Goal: Transaction & Acquisition: Obtain resource

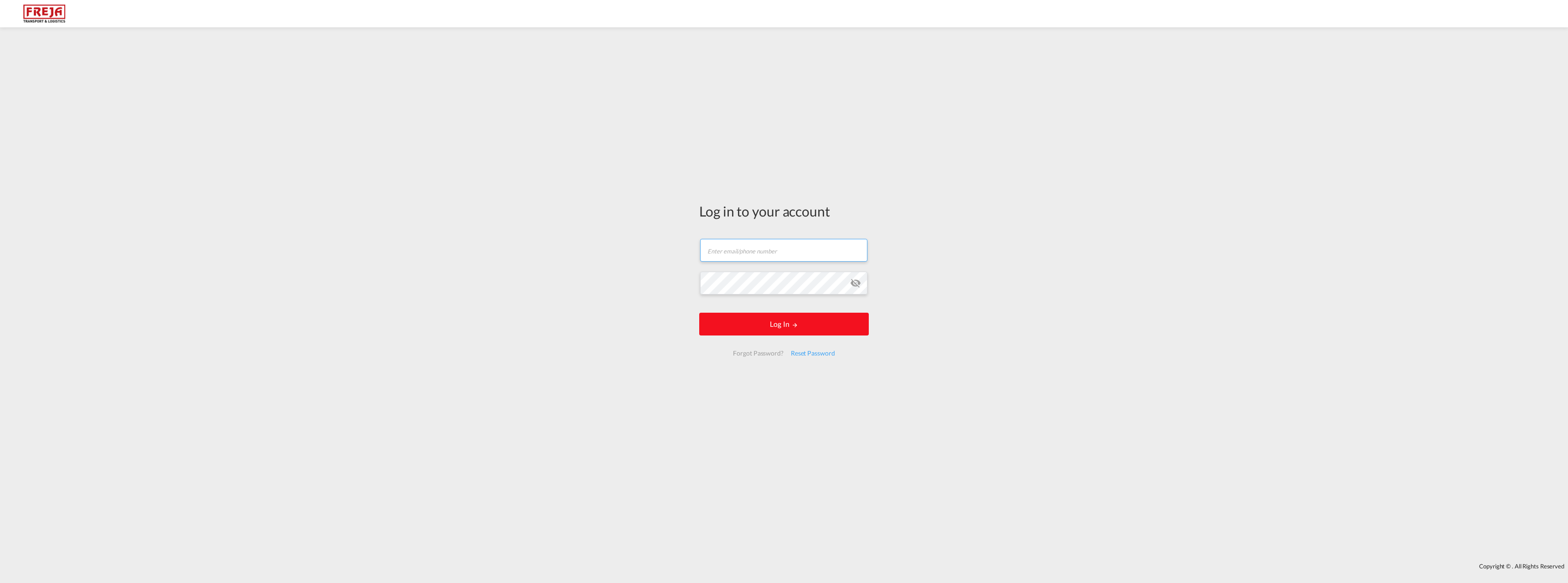
type input "[EMAIL_ADDRESS][DOMAIN_NAME]"
click at [735, 318] on button "Log In" at bounding box center [784, 324] width 170 height 23
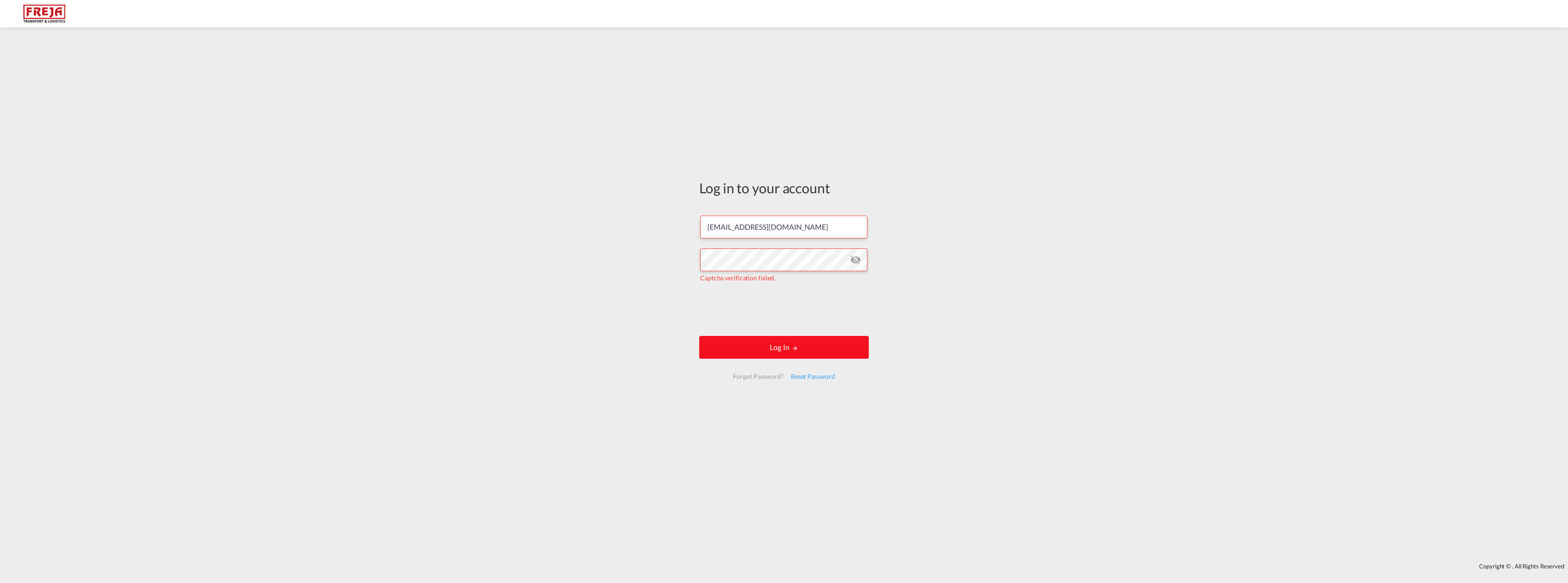
click at [803, 351] on button "Log In" at bounding box center [784, 347] width 170 height 23
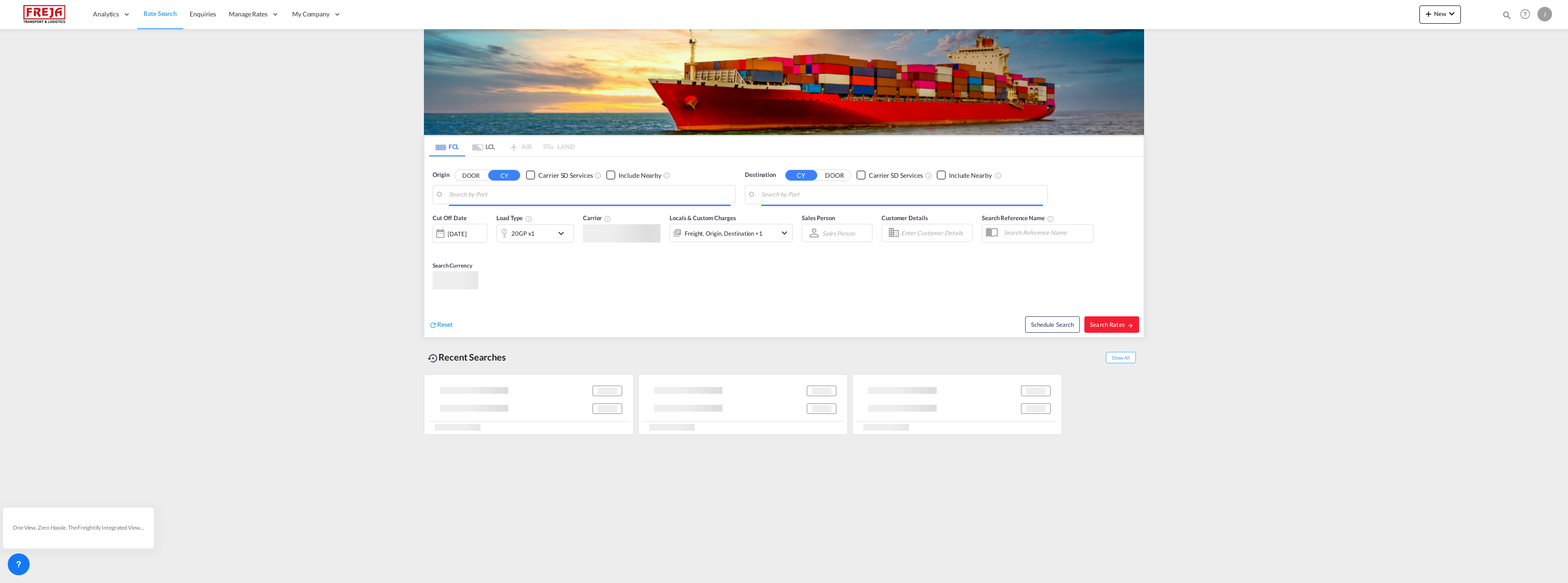
type input "Raumo (Rauma), [GEOGRAPHIC_DATA]"
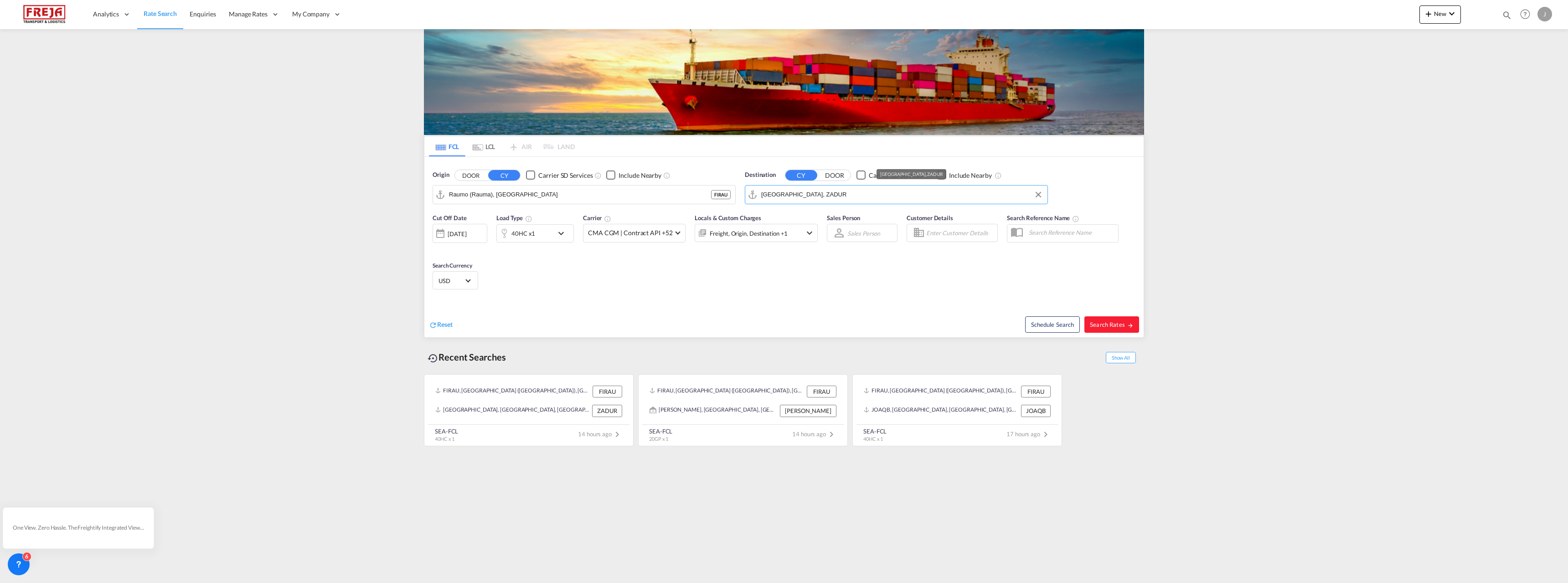
click at [796, 189] on input "Durban, ZADUR" at bounding box center [902, 195] width 282 height 13
click at [805, 214] on div "Buenaventura Colombia COBUN" at bounding box center [831, 219] width 173 height 27
type input "Buenaventura, [GEOGRAPHIC_DATA]"
click at [1119, 321] on span "Search Rates" at bounding box center [1111, 324] width 44 height 7
type input "FIRAU to COBUN / 7 Oct 2025"
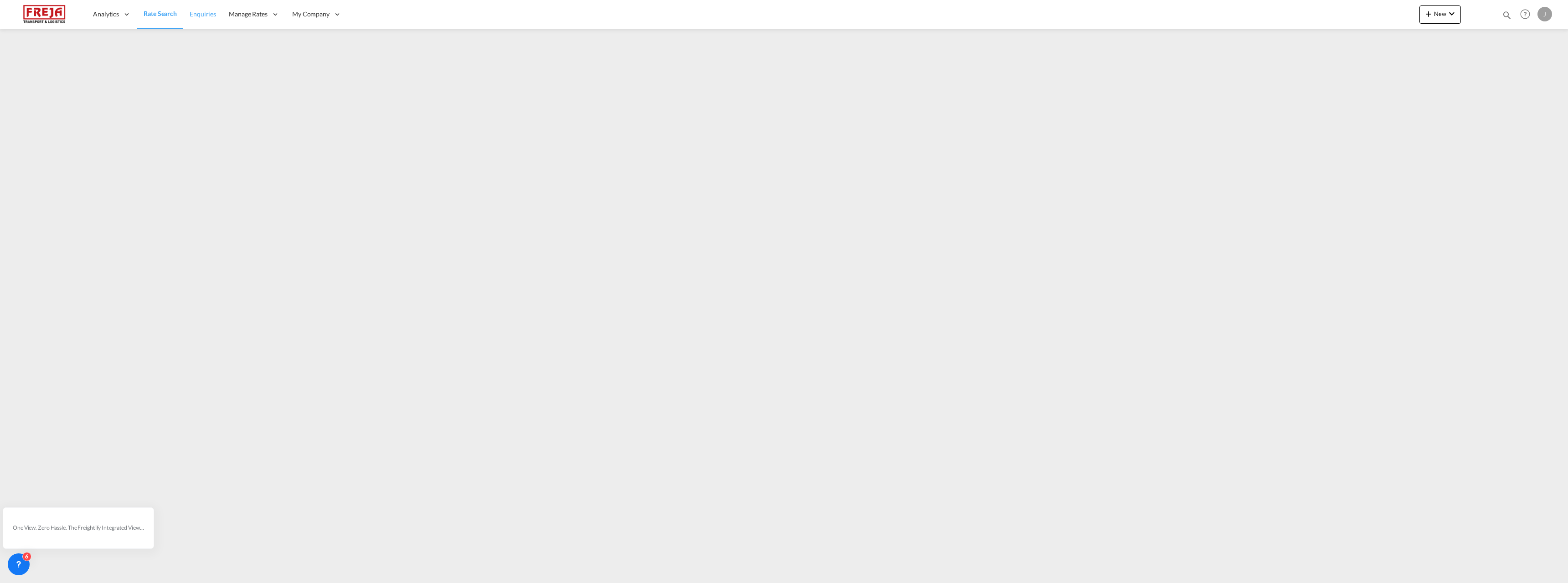
click at [221, 13] on link "Enquiries" at bounding box center [203, 14] width 39 height 30
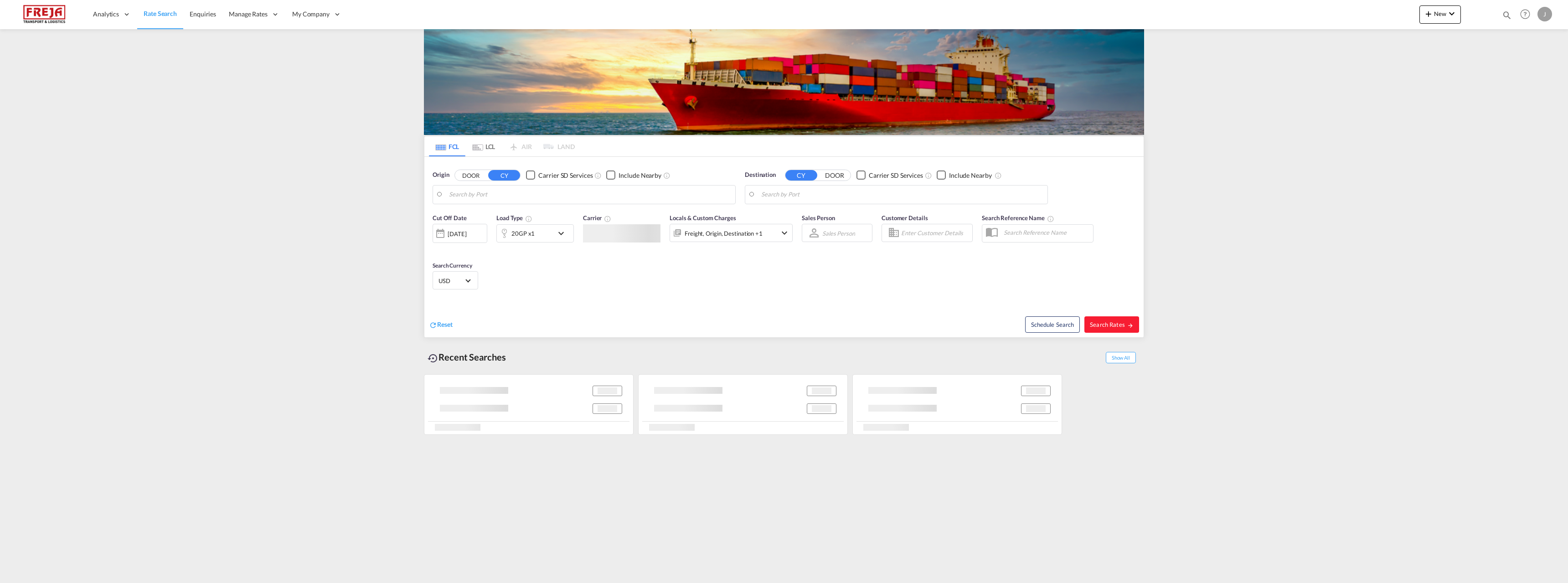
type input "Raumo (Rauma), [GEOGRAPHIC_DATA]"
type input "Buenaventura, [GEOGRAPHIC_DATA]"
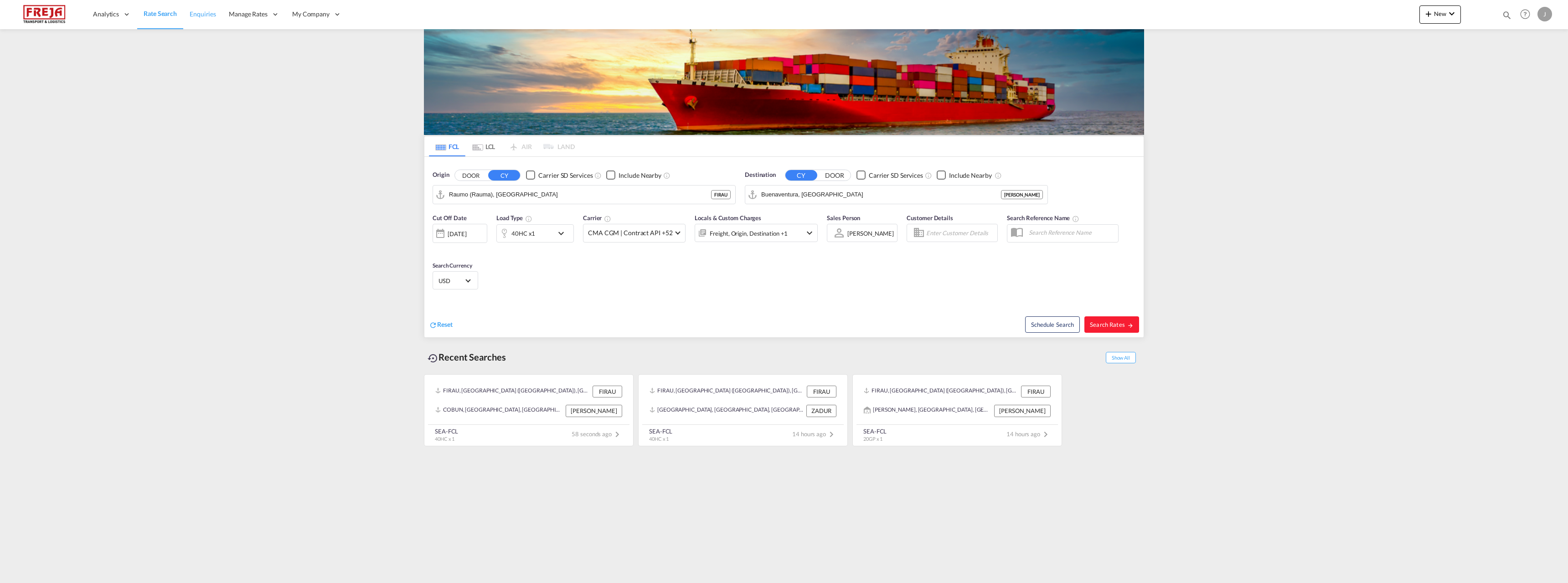
click at [204, 15] on span "Enquiries" at bounding box center [203, 13] width 26 height 8
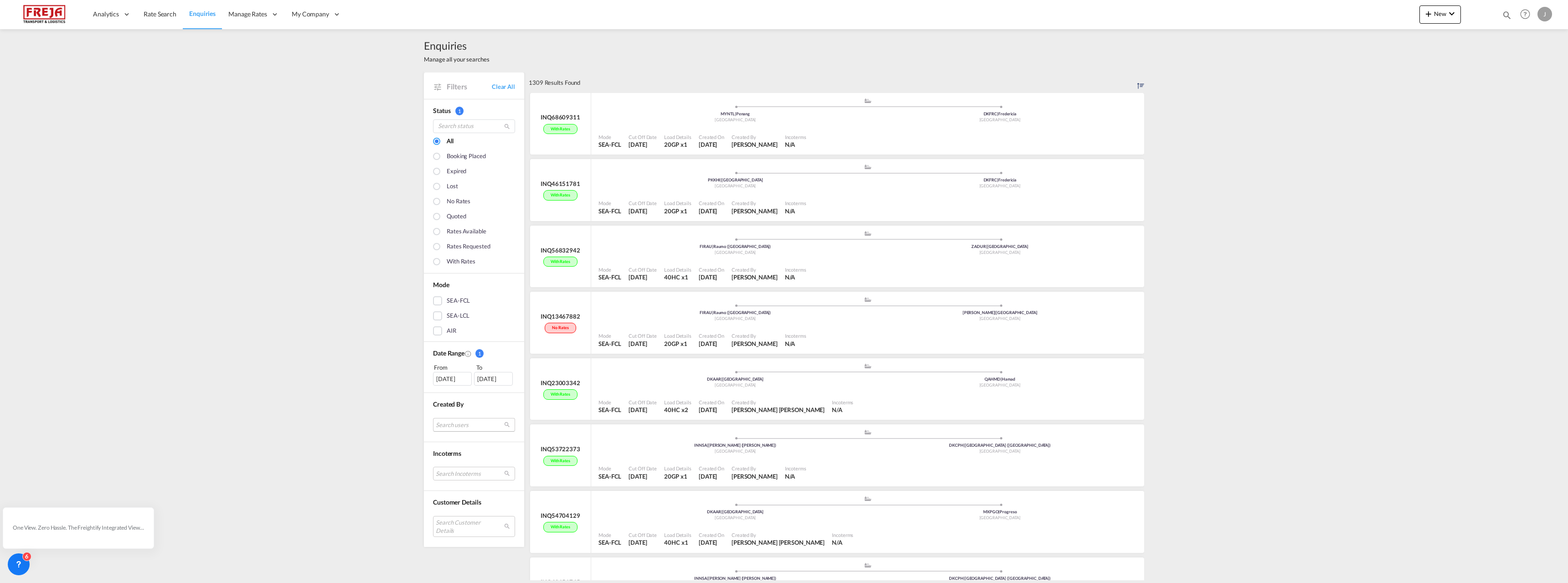
click at [453, 429] on md-select "Search users internal users internal_user dinesh Kumar dinesh.kumar@freightify.…" at bounding box center [474, 425] width 82 height 13
click at [455, 387] on input "search" at bounding box center [466, 388] width 98 height 8
type input "pirjo"
click at [431, 425] on div "pirjo Viherlaakso pirjo .viherlaakso@freja.fi" at bounding box center [466, 424] width 72 height 15
click at [425, 448] on div "Done" at bounding box center [470, 444] width 116 height 16
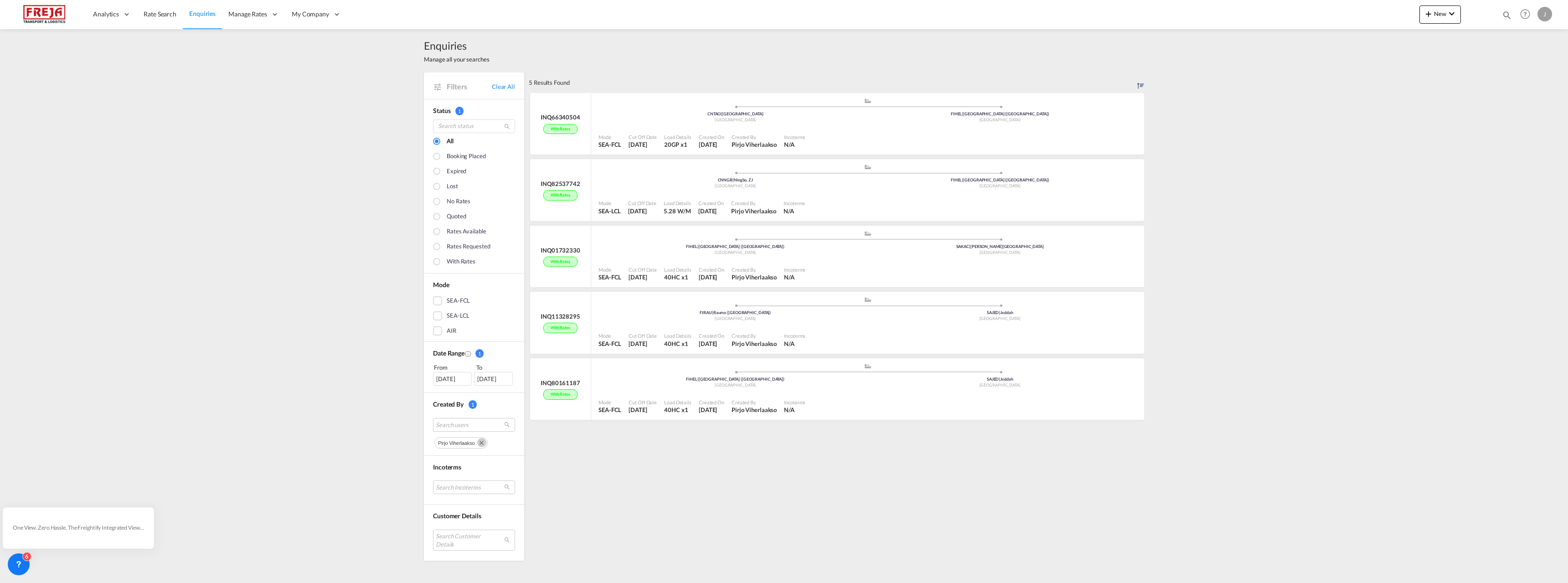
click at [483, 442] on md-icon "Remove" at bounding box center [481, 442] width 9 height 9
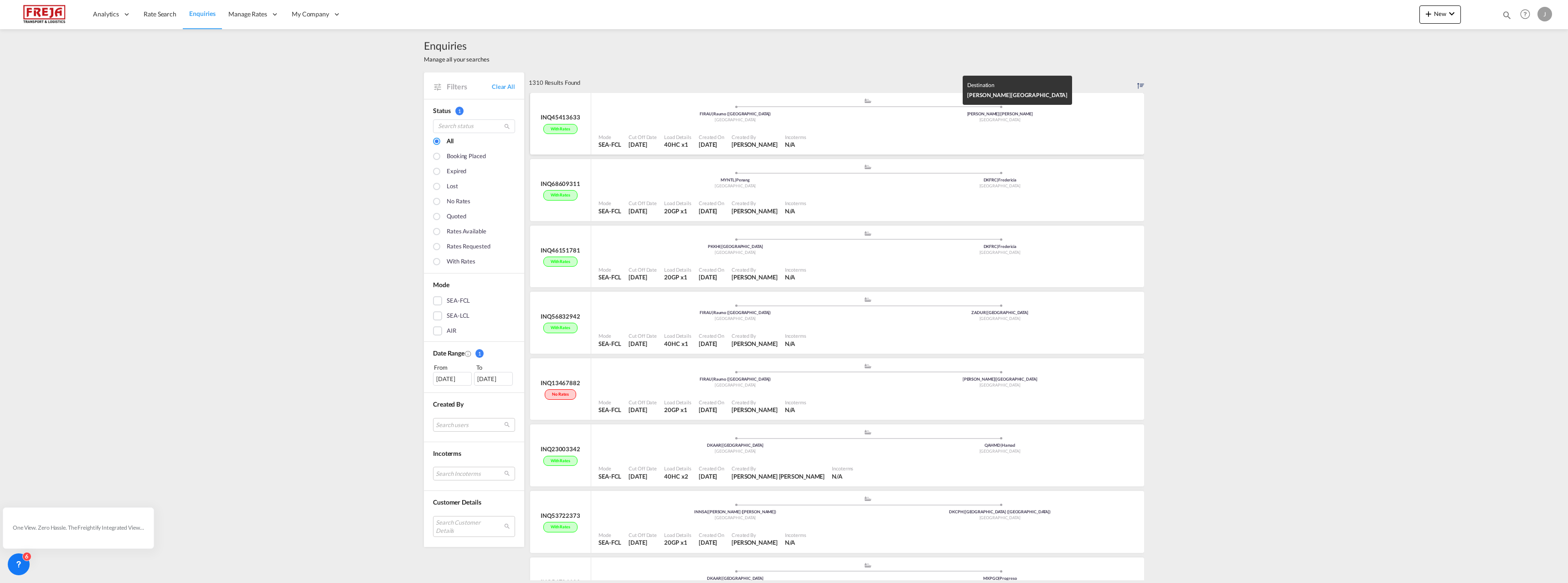
click at [875, 120] on div "[GEOGRAPHIC_DATA]" at bounding box center [1000, 120] width 265 height 6
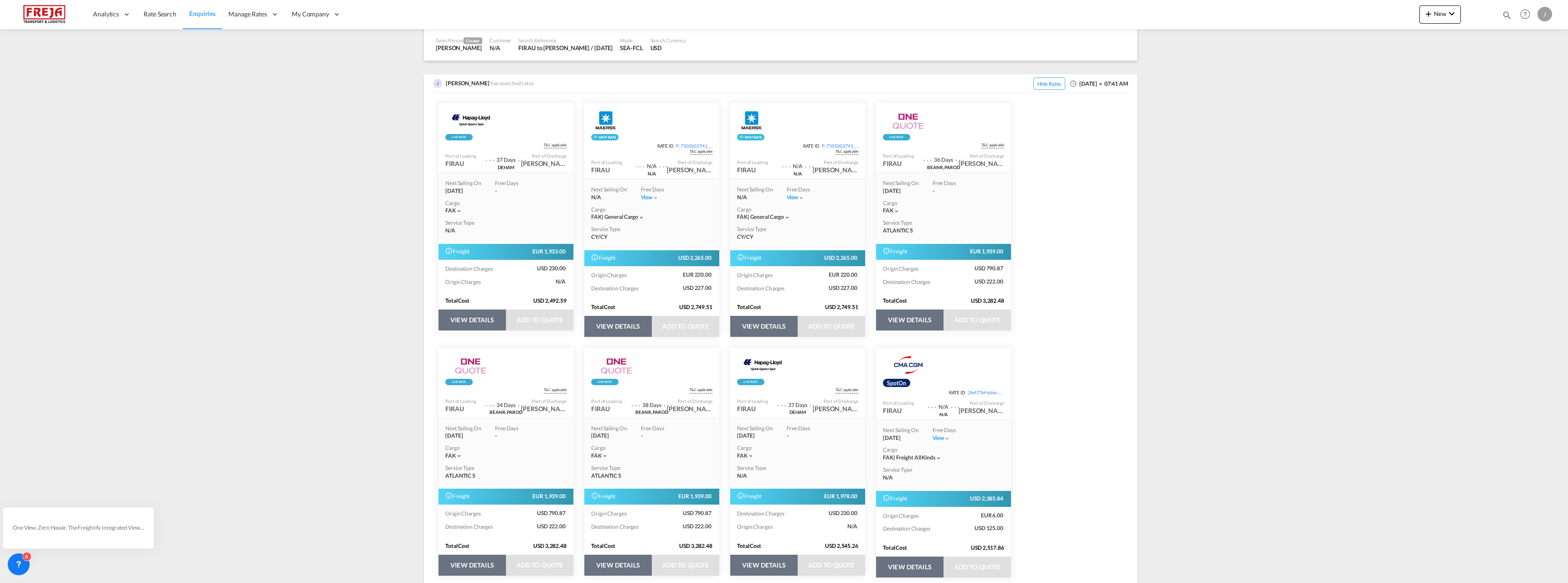
scroll to position [183, 0]
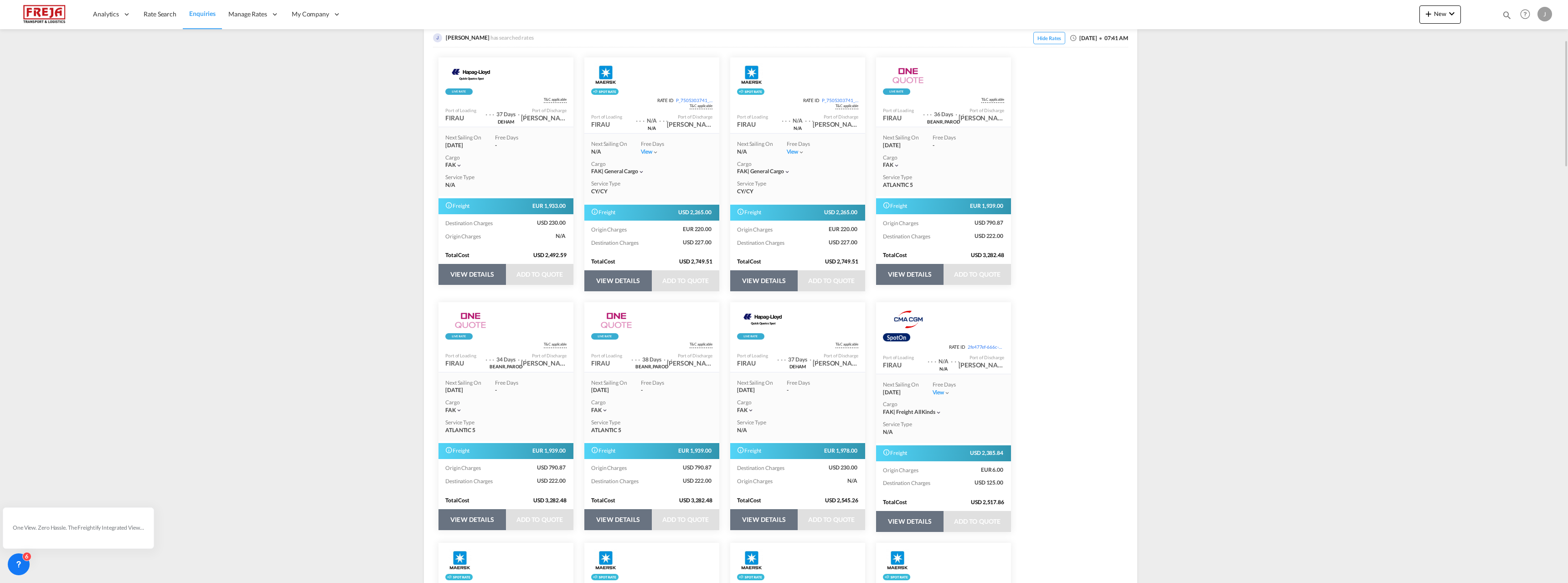
click at [801, 455] on div "Freight" at bounding box center [774, 451] width 73 height 12
click at [766, 519] on button "VIEW DETAILS" at bounding box center [764, 519] width 68 height 21
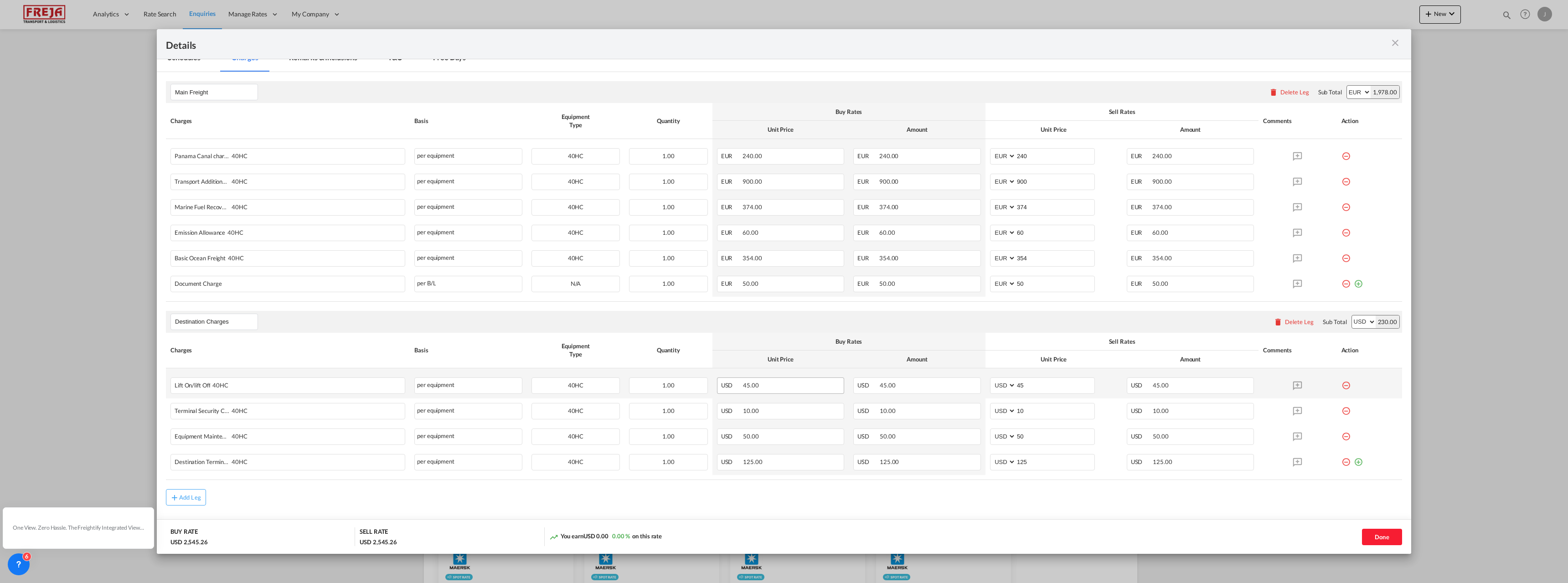
scroll to position [46, 0]
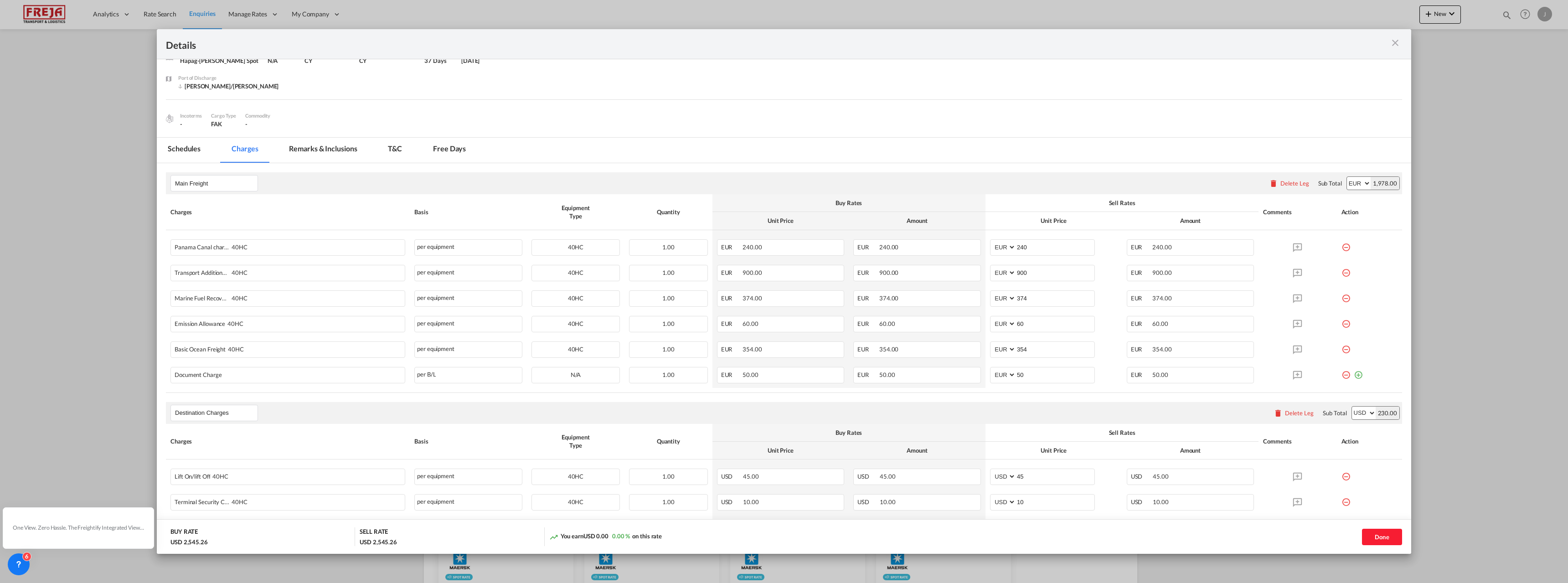
click at [1399, 43] on md-icon "icon-close m-3 fg-AAA8AD cursor" at bounding box center [1395, 43] width 11 height 11
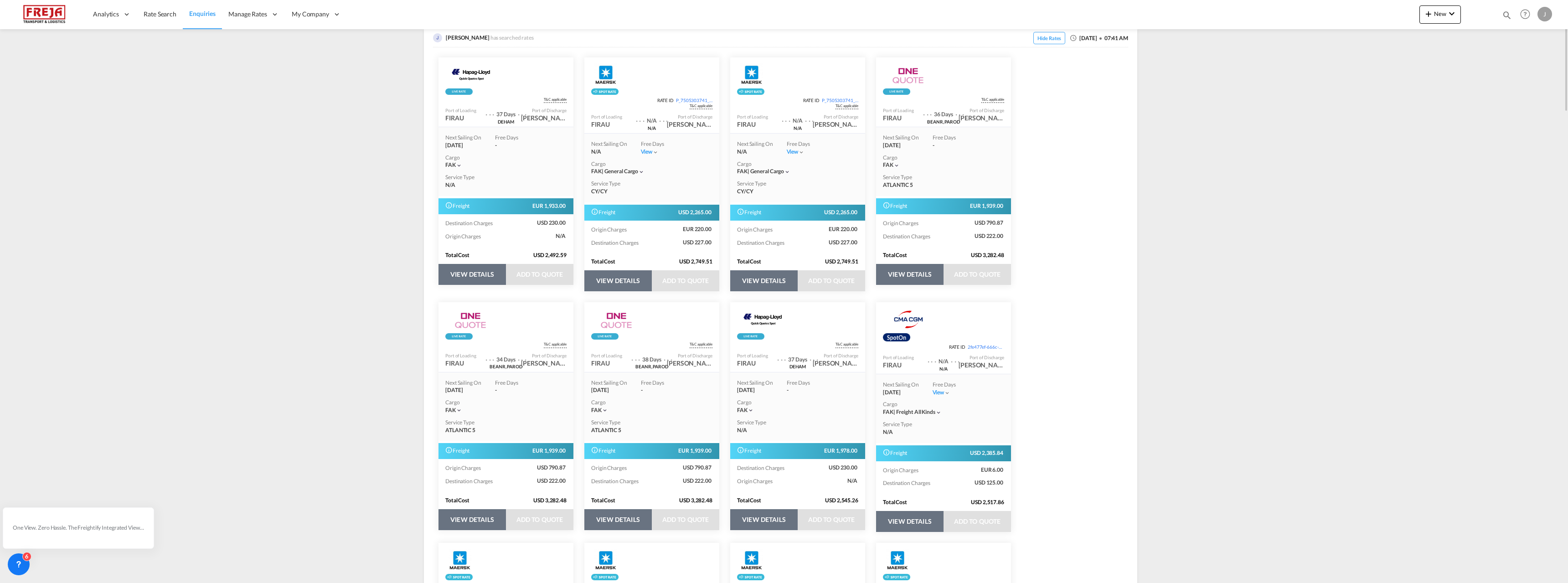
scroll to position [0, 0]
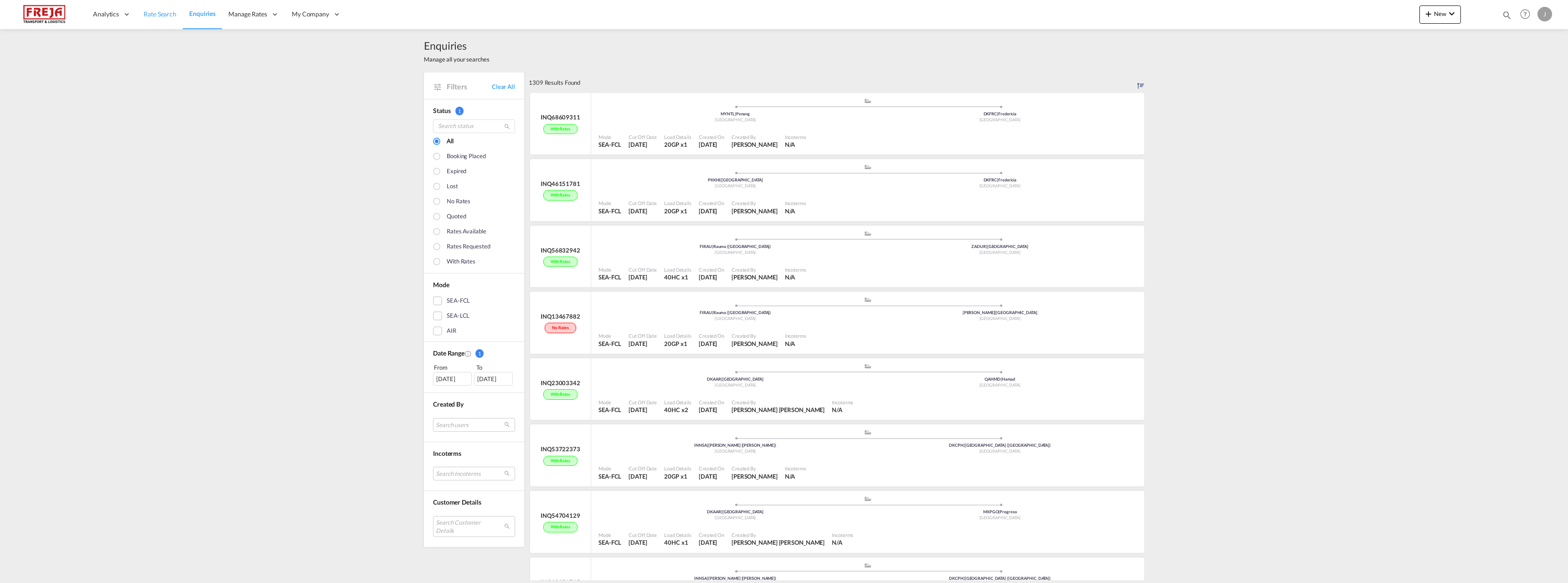
click at [161, 12] on span "Rate Search" at bounding box center [160, 13] width 33 height 8
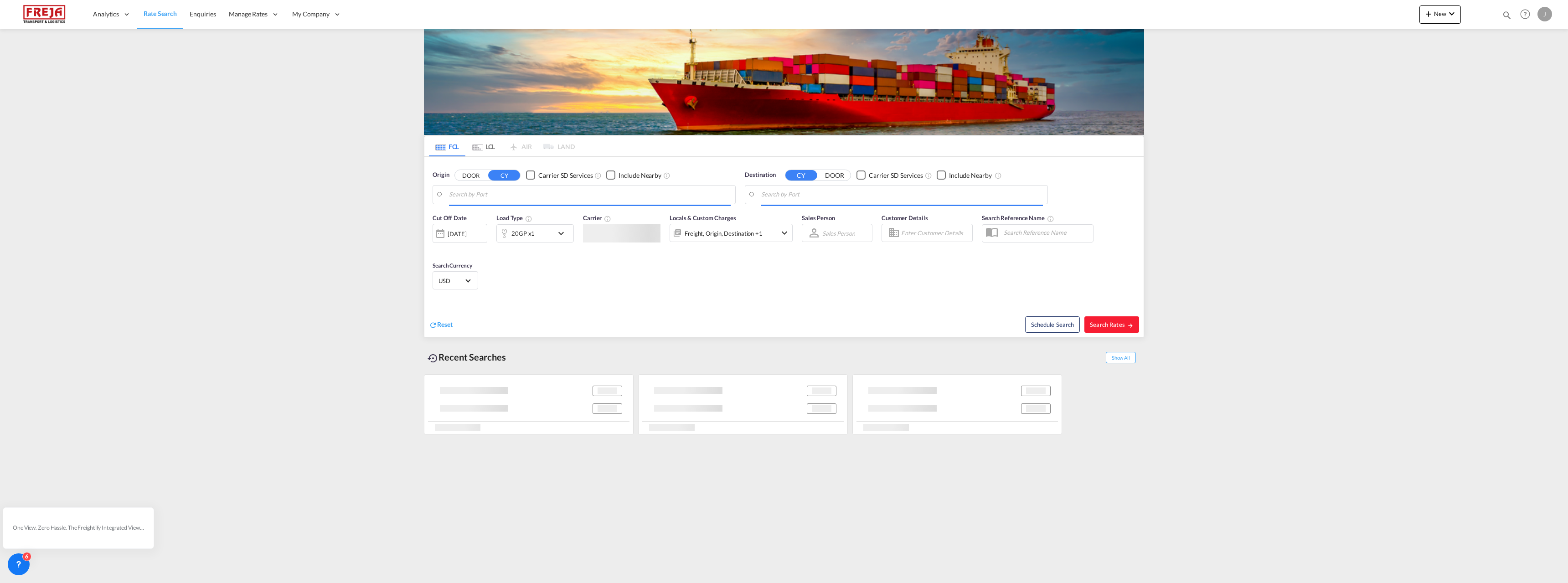
type input "[GEOGRAPHIC_DATA] ([GEOGRAPHIC_DATA]), [GEOGRAPHIC_DATA]"
type input "Buenaventura, [GEOGRAPHIC_DATA]"
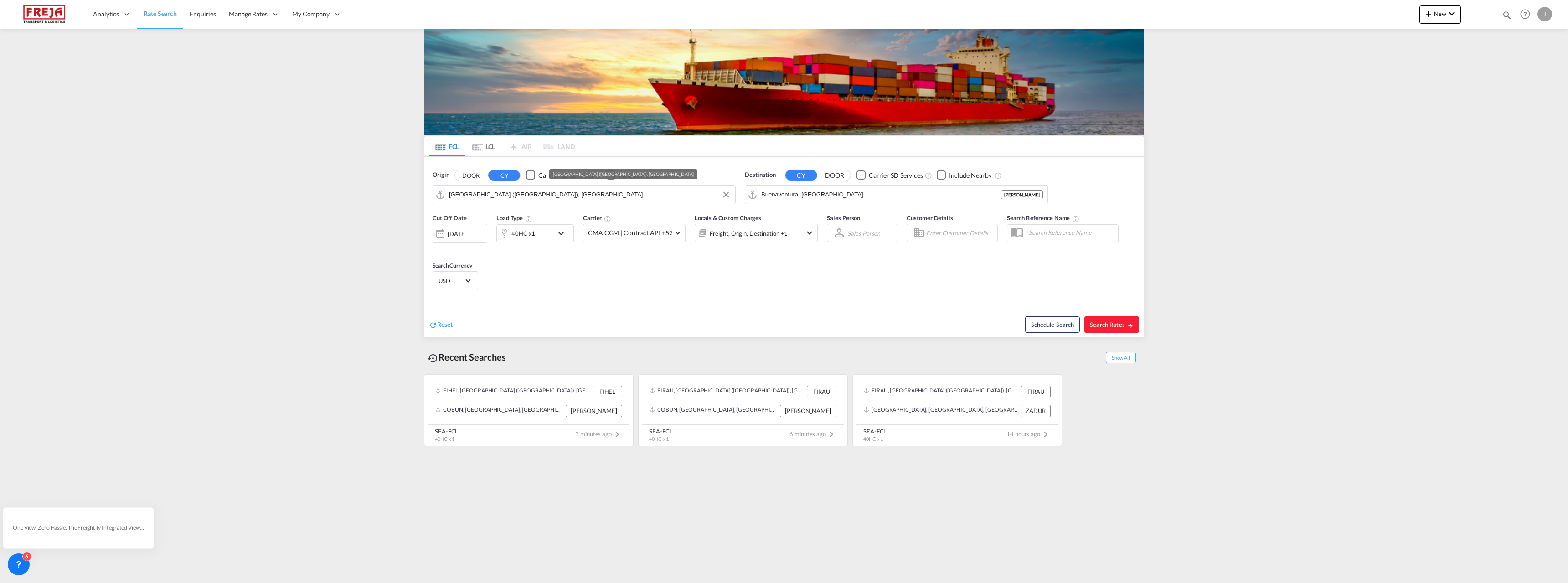
click at [494, 192] on input "[GEOGRAPHIC_DATA] ([GEOGRAPHIC_DATA]), [GEOGRAPHIC_DATA]" at bounding box center [590, 195] width 282 height 13
click at [491, 214] on div "Raumo ( [GEOGRAPHIC_DATA] ) [GEOGRAPHIC_DATA] FIRAU" at bounding box center [519, 219] width 173 height 27
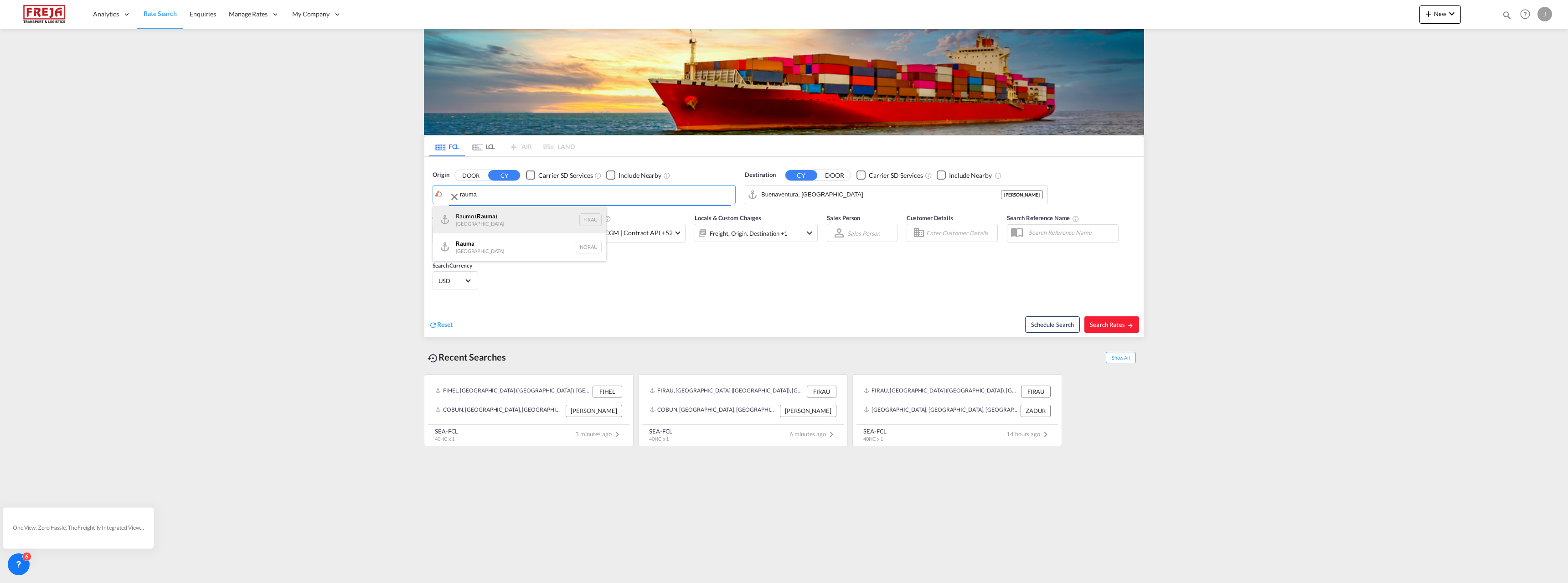
type input "Raumo (Rauma), [GEOGRAPHIC_DATA]"
click at [854, 192] on input "Buenaventura, [GEOGRAPHIC_DATA]" at bounding box center [902, 195] width 282 height 13
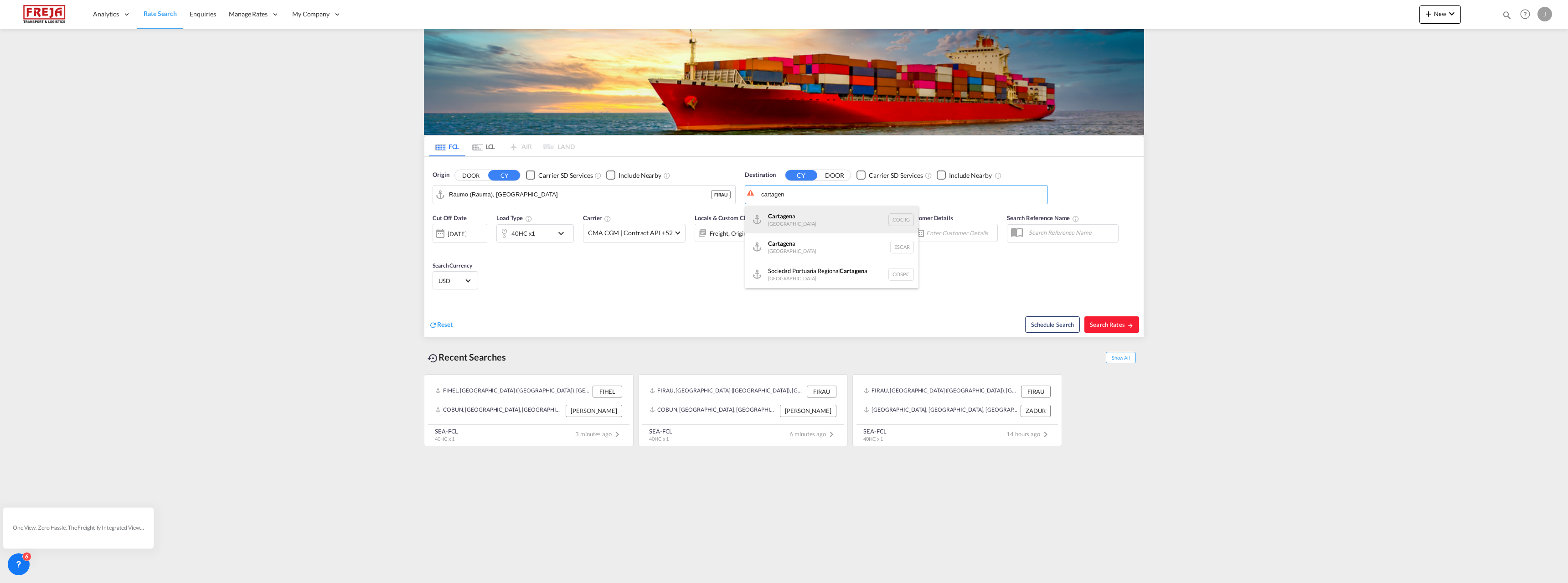
click at [807, 214] on div "Cartagen a [GEOGRAPHIC_DATA] COCTG" at bounding box center [831, 219] width 173 height 27
type input "[GEOGRAPHIC_DATA], COCTG"
click at [1123, 324] on span "Search Rates" at bounding box center [1111, 324] width 44 height 7
type input "FIRAU to COCTG / [DATE]"
